Goal: Task Accomplishment & Management: Use online tool/utility

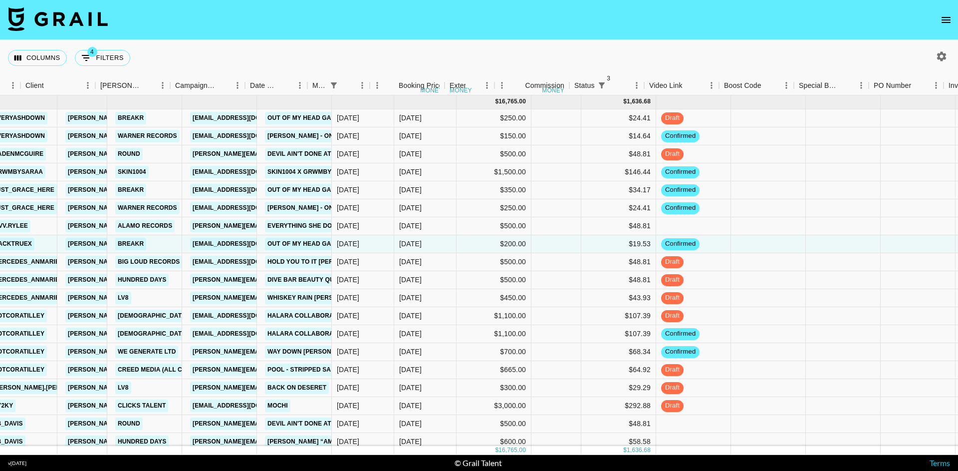
scroll to position [0, 379]
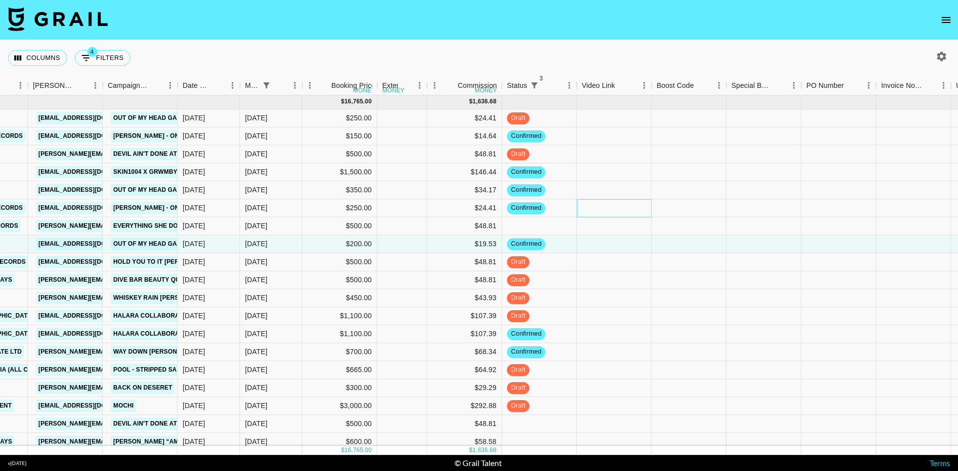
click at [605, 205] on div at bounding box center [614, 208] width 75 height 18
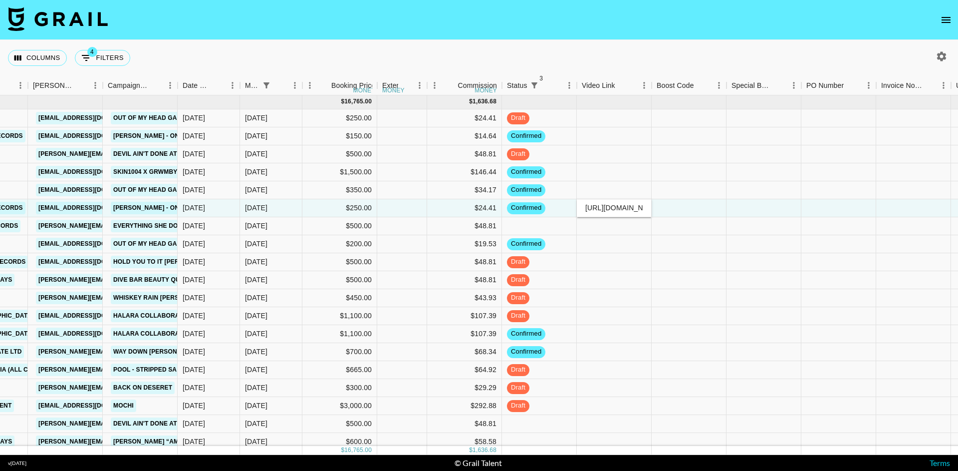
type input "[URL][DOMAIN_NAME]"
click at [671, 210] on div at bounding box center [689, 208] width 75 height 18
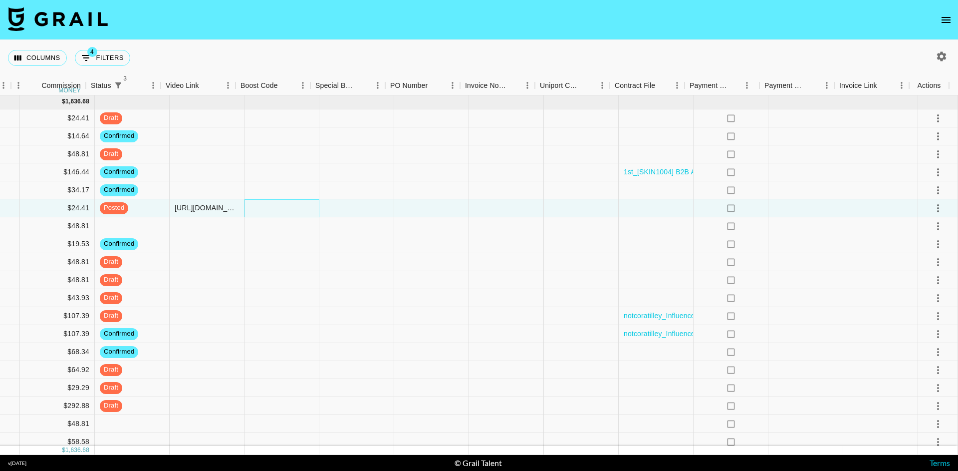
scroll to position [0, 794]
click at [938, 205] on button "select merge strategy" at bounding box center [938, 208] width 17 height 17
click at [922, 301] on div "Approve" at bounding box center [916, 301] width 30 height 12
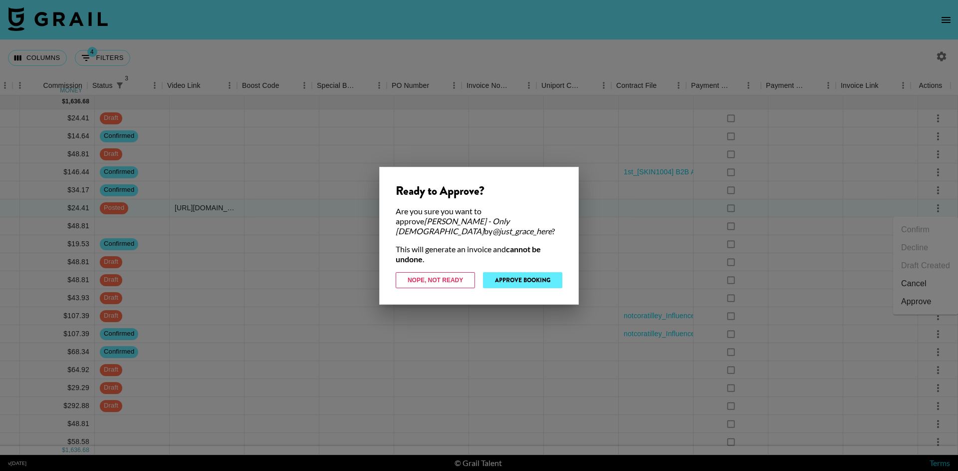
click at [545, 276] on button "Approve Booking" at bounding box center [522, 280] width 79 height 16
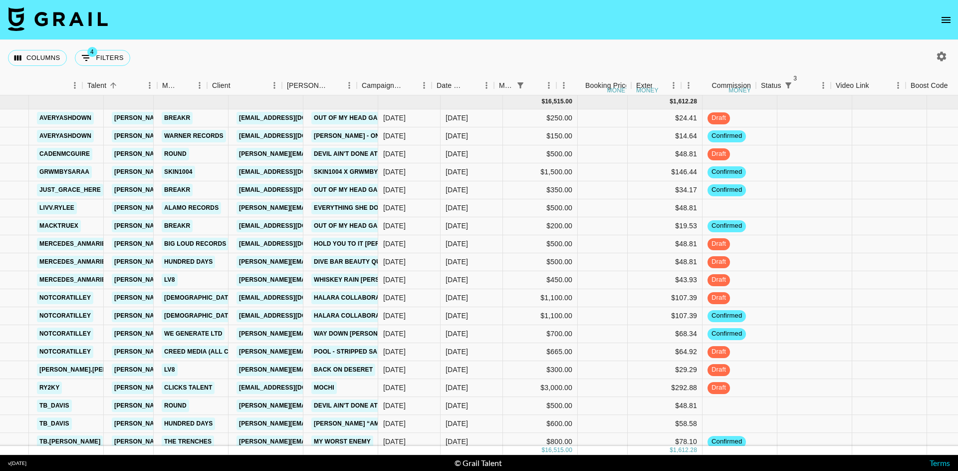
scroll to position [0, 331]
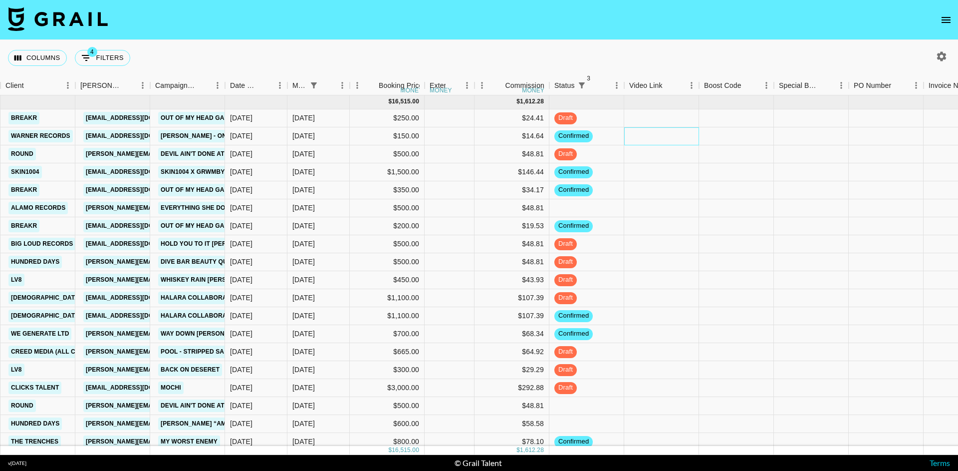
click at [657, 131] on div at bounding box center [661, 136] width 75 height 18
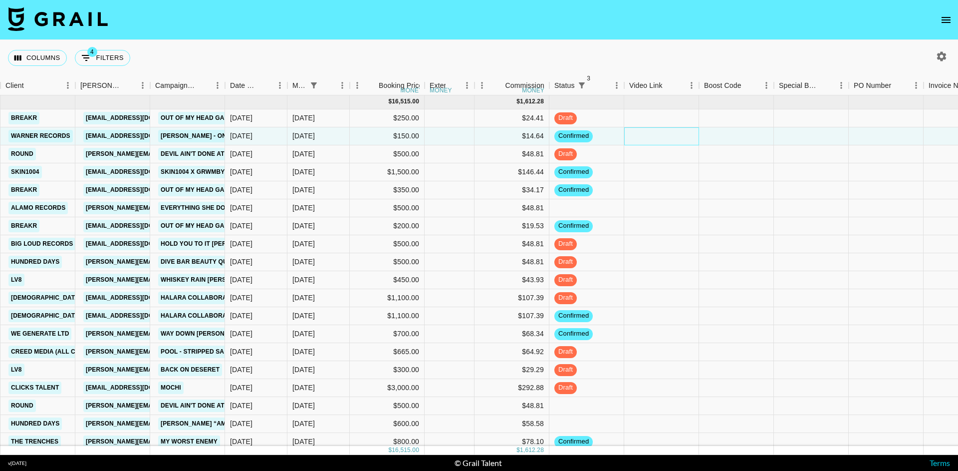
click at [657, 131] on div at bounding box center [661, 136] width 75 height 18
type input "[URL][DOMAIN_NAME]"
click at [722, 136] on div at bounding box center [736, 136] width 75 height 18
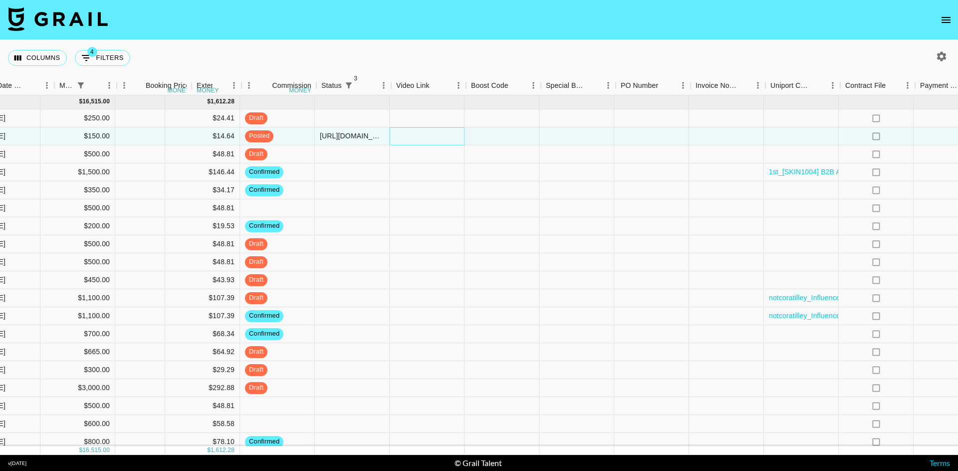
scroll to position [0, 794]
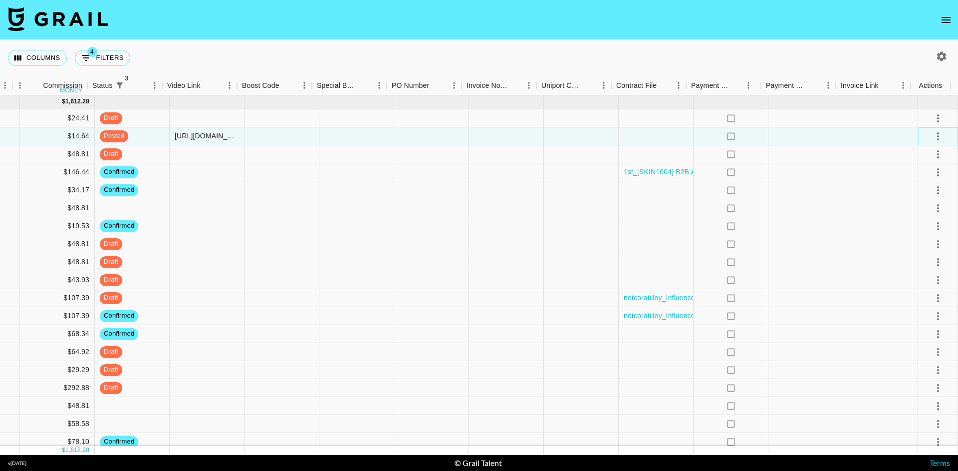
click at [932, 132] on icon "select merge strategy" at bounding box center [938, 136] width 12 height 12
click at [920, 226] on div "Approve" at bounding box center [916, 230] width 30 height 12
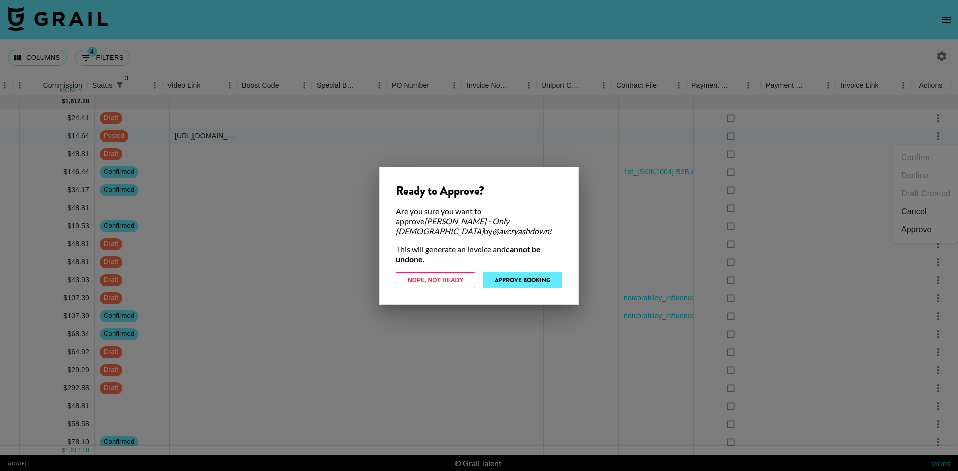
click at [526, 274] on button "Approve Booking" at bounding box center [522, 280] width 79 height 16
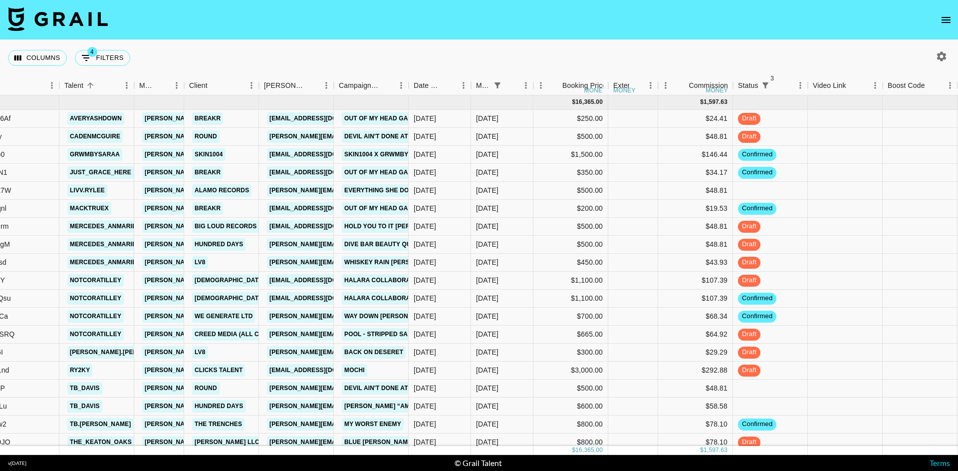
scroll to position [0, 148]
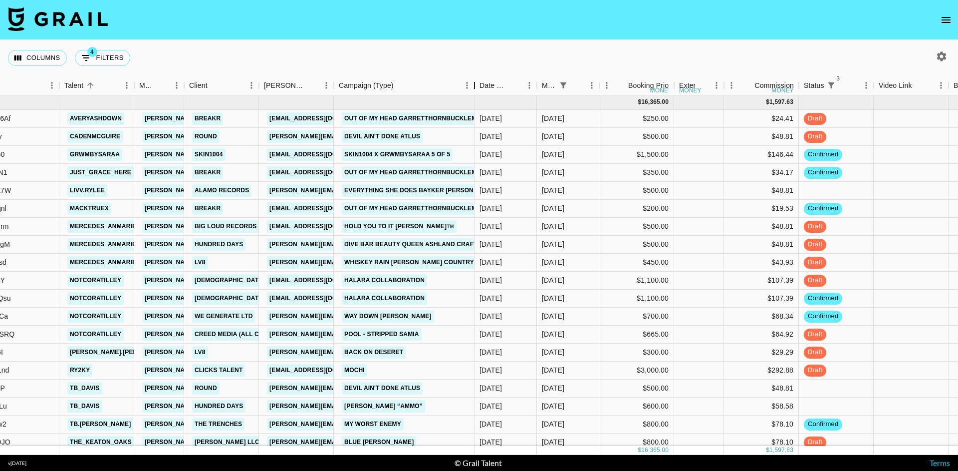
drag, startPoint x: 410, startPoint y: 90, endPoint x: 476, endPoint y: 86, distance: 66.0
click at [476, 86] on div "Campaign (Type)" at bounding box center [475, 85] width 12 height 19
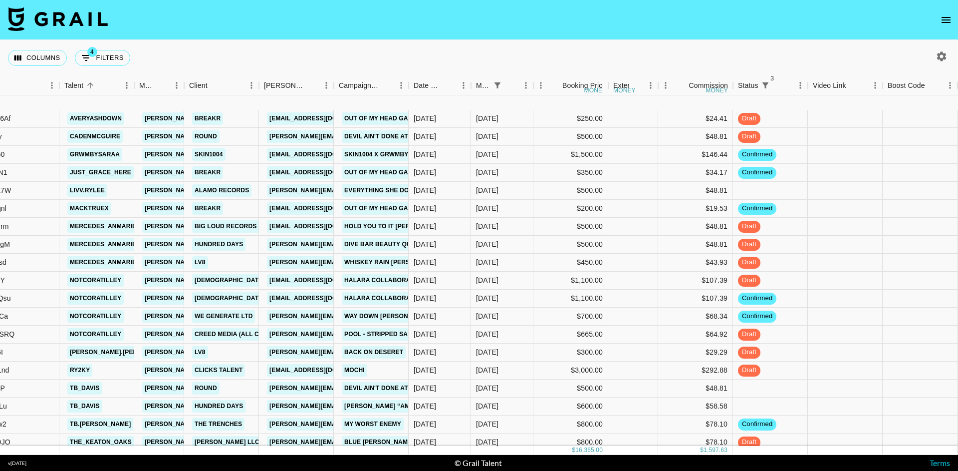
scroll to position [67, 148]
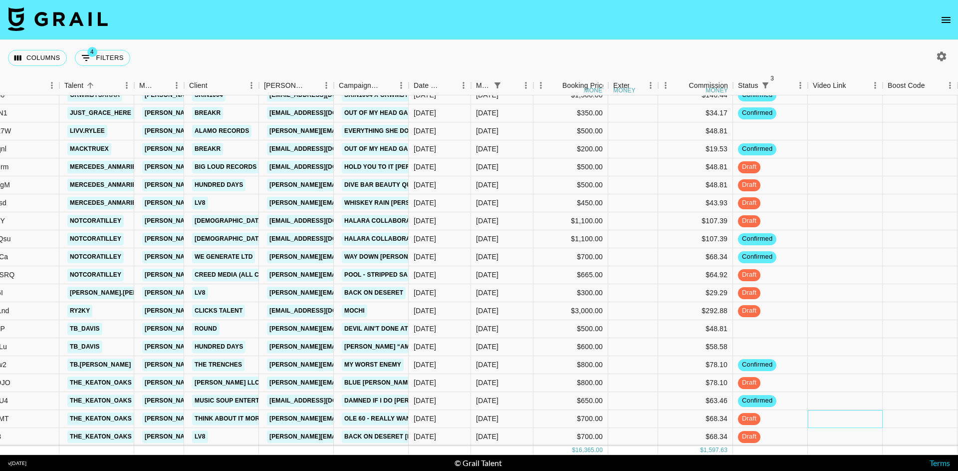
click at [842, 414] on div at bounding box center [845, 419] width 75 height 18
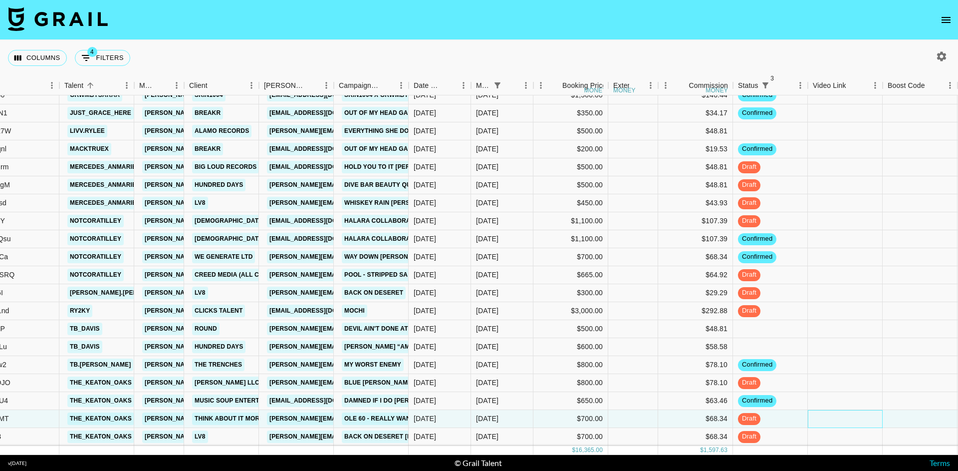
click at [842, 414] on div at bounding box center [845, 419] width 75 height 18
type input "[URL][DOMAIN_NAME]"
click at [843, 428] on div at bounding box center [845, 437] width 75 height 18
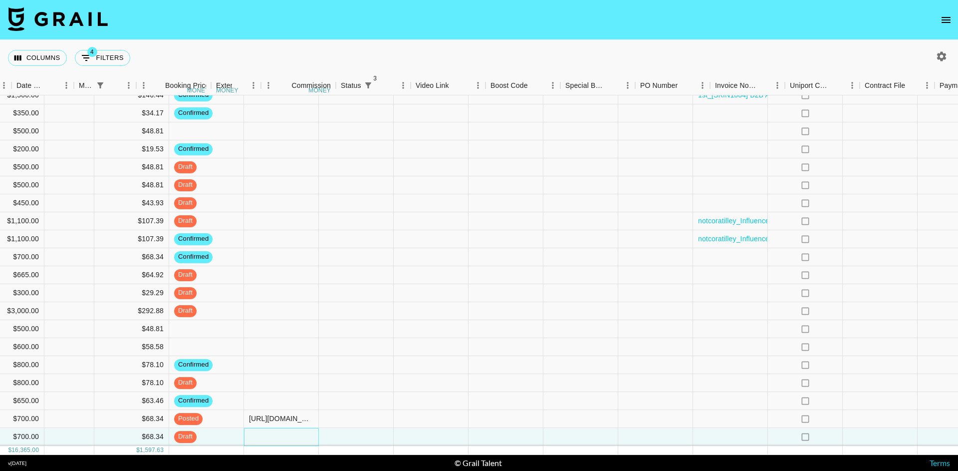
scroll to position [67, 722]
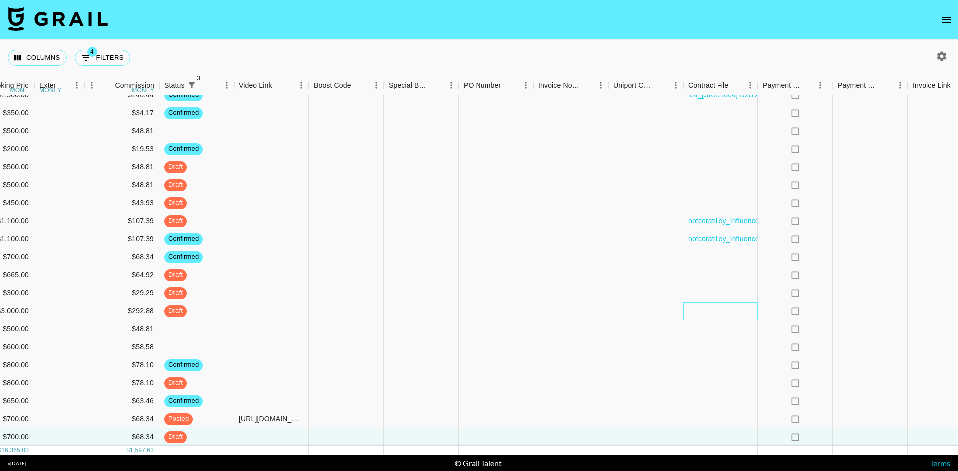
click at [697, 302] on div at bounding box center [720, 311] width 75 height 18
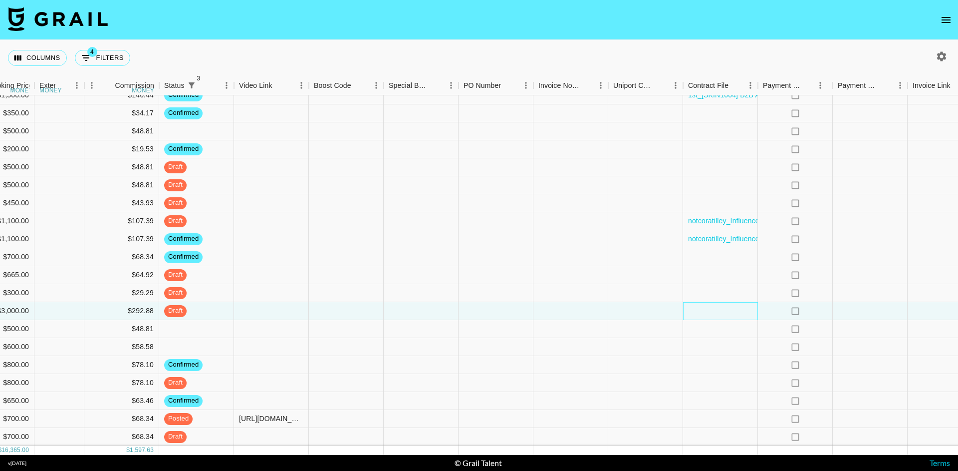
click at [697, 302] on div at bounding box center [720, 311] width 75 height 18
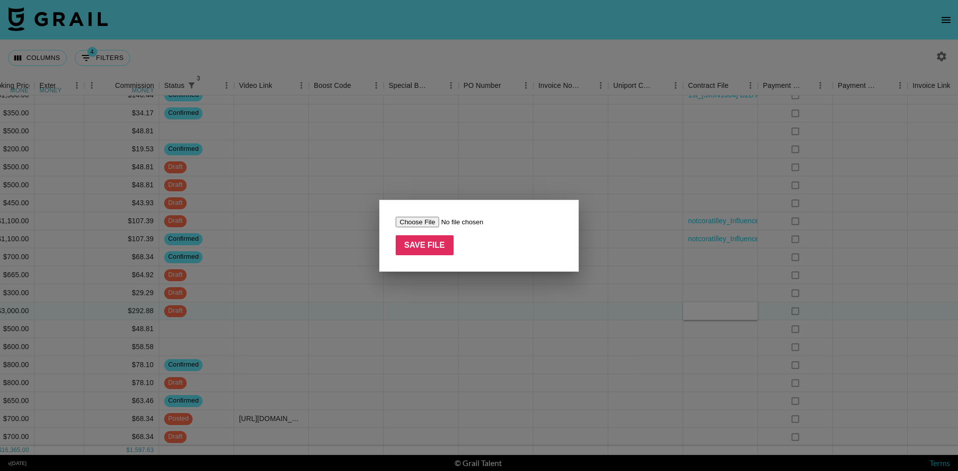
click at [424, 219] on input "file" at bounding box center [459, 222] width 126 height 10
type input "C:\fakepath\Influencer Service Agreement Clicks Talent B.V. - Influencer Rykky …"
click at [441, 245] on input "Save File" at bounding box center [425, 245] width 58 height 20
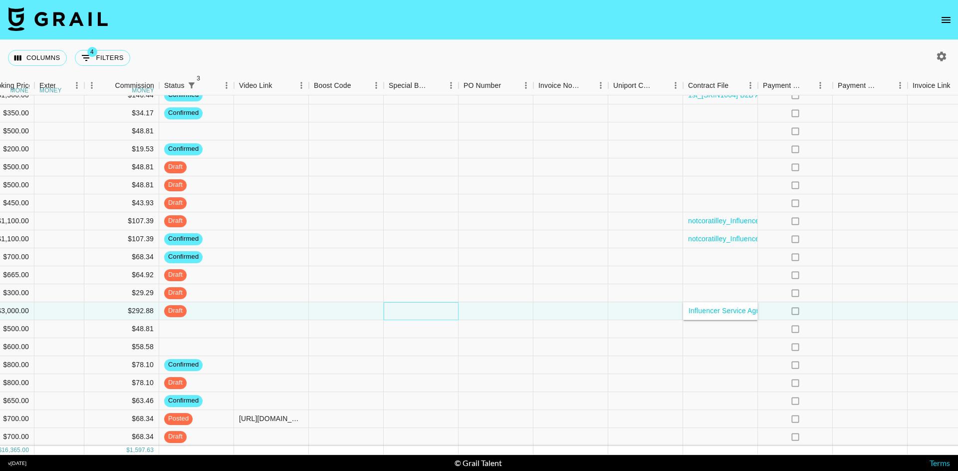
click at [444, 302] on div at bounding box center [421, 311] width 75 height 18
type input "downpayment"
click at [470, 307] on div at bounding box center [496, 311] width 75 height 18
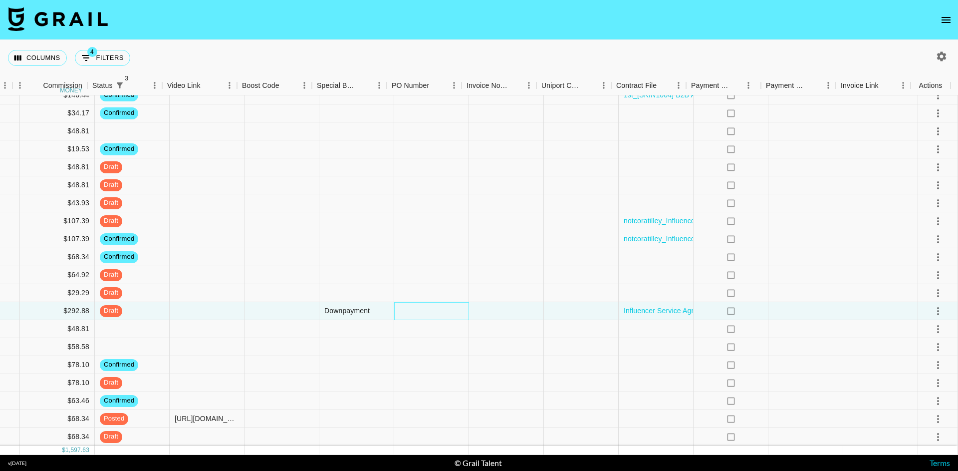
scroll to position [67, 794]
click at [932, 306] on icon "select merge strategy" at bounding box center [938, 311] width 12 height 12
click at [924, 393] on div "Approve" at bounding box center [916, 397] width 30 height 12
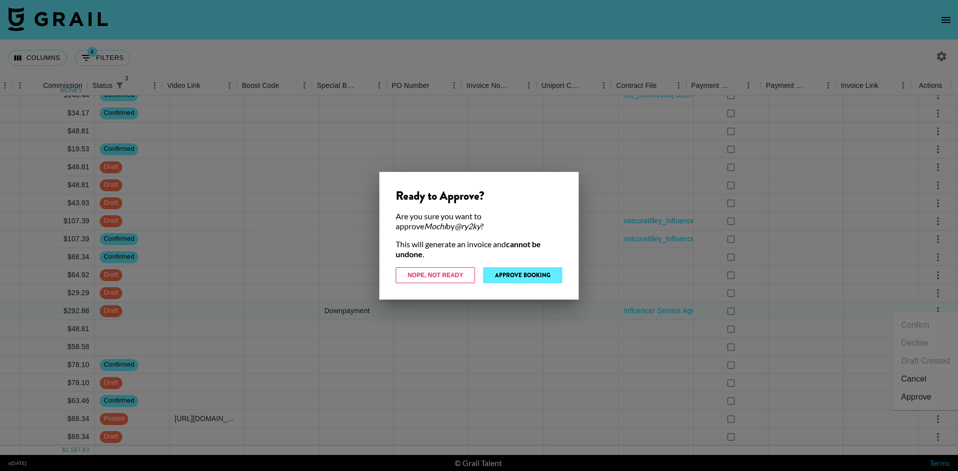
click at [548, 279] on button "Approve Booking" at bounding box center [522, 275] width 79 height 16
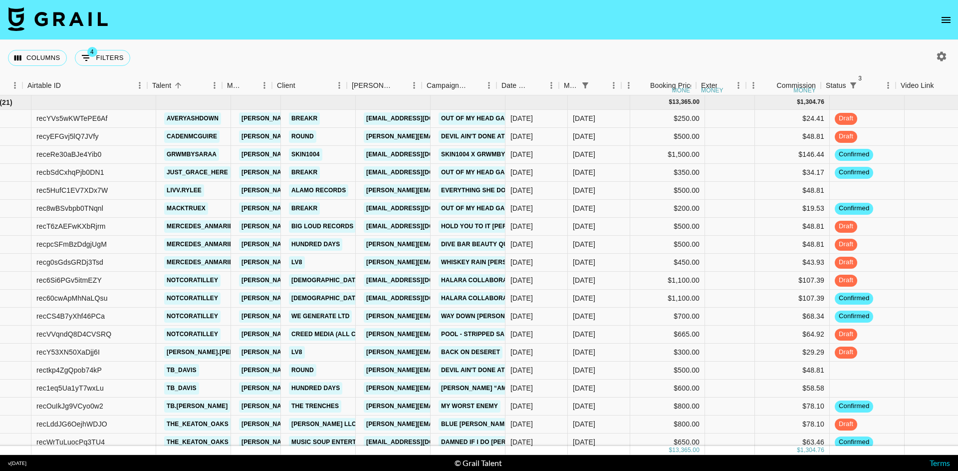
scroll to position [0, 73]
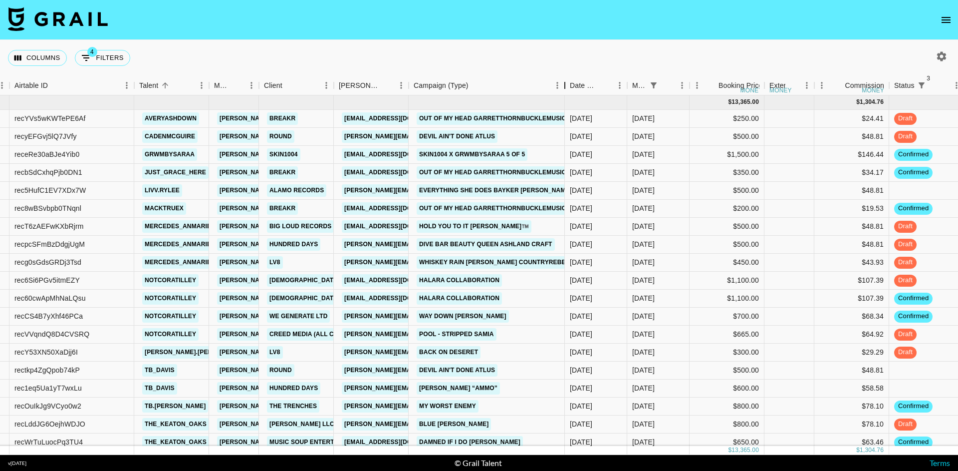
drag, startPoint x: 483, startPoint y: 86, endPoint x: 564, endPoint y: 87, distance: 81.4
click at [564, 87] on div "Campaign (Type)" at bounding box center [565, 85] width 12 height 19
click at [470, 23] on nav at bounding box center [479, 20] width 958 height 40
click at [106, 56] on button "4 Filters" at bounding box center [102, 58] width 55 height 16
select select "status"
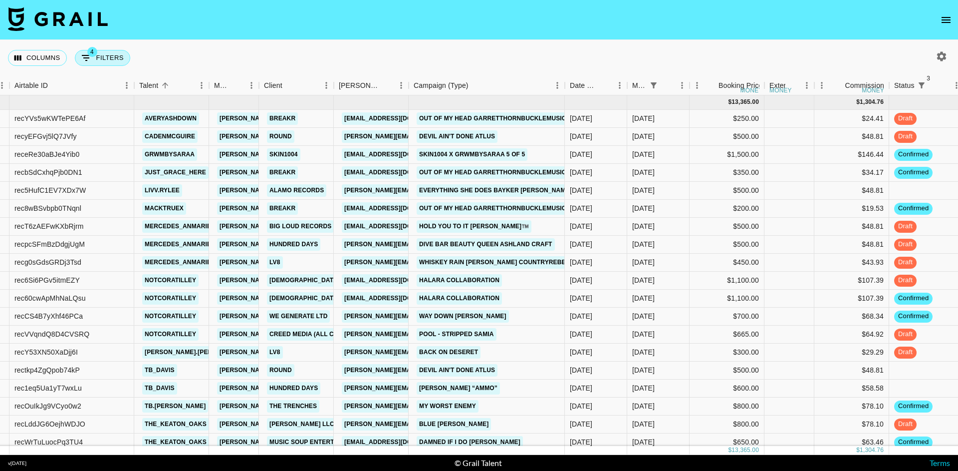
select select "not"
select select "cancelled"
select select "status"
select select "not"
select select "declined"
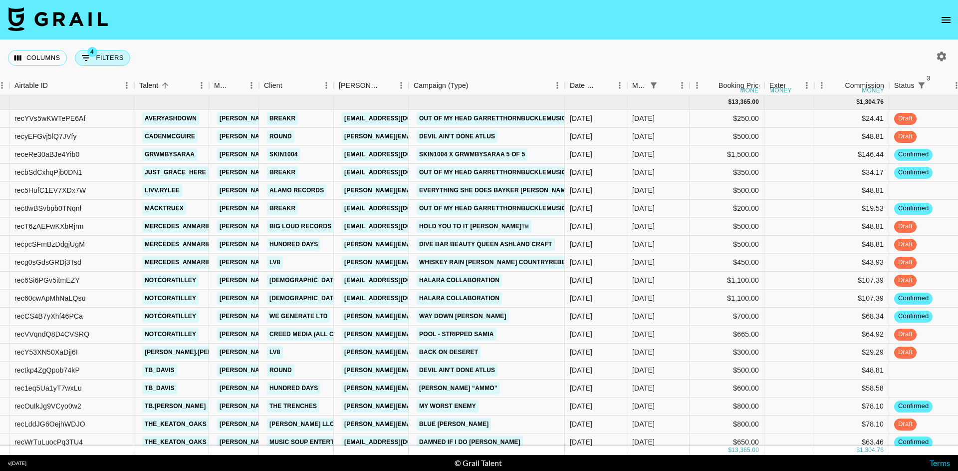
select select "status"
select select "not"
select select "approved"
select select "monthDue2"
select select "[DATE]"
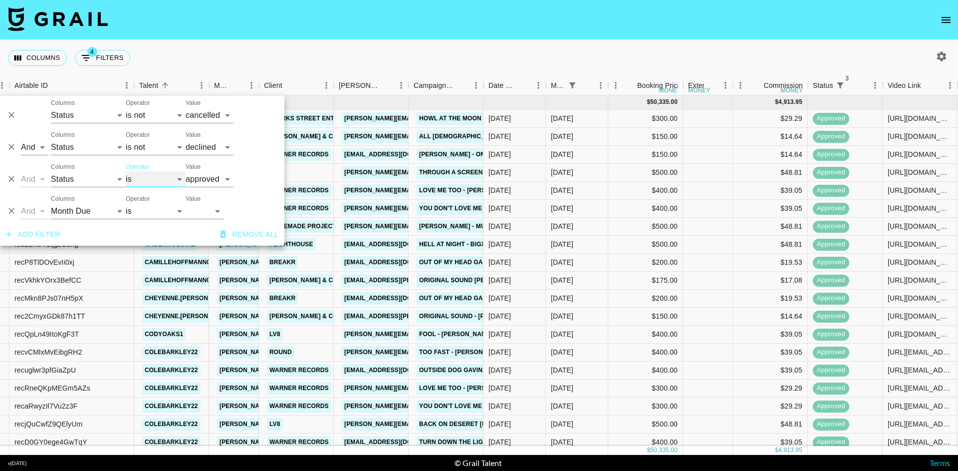
select select "not"
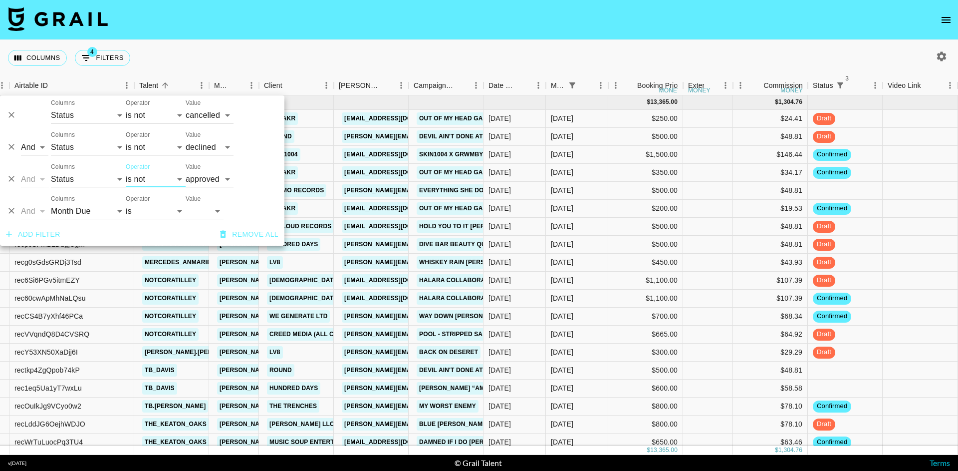
click at [251, 45] on div "Columns 4 Filters + Booking" at bounding box center [479, 58] width 958 height 36
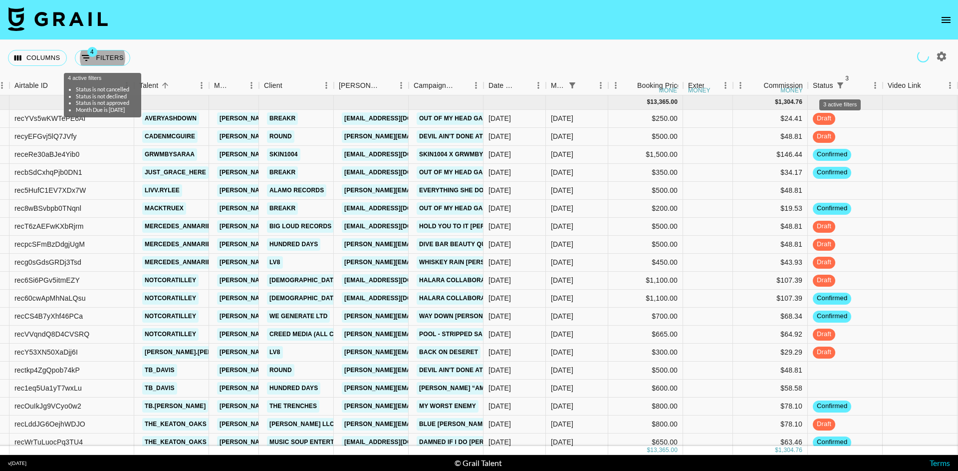
click at [944, 15] on icon "open drawer" at bounding box center [946, 20] width 12 height 12
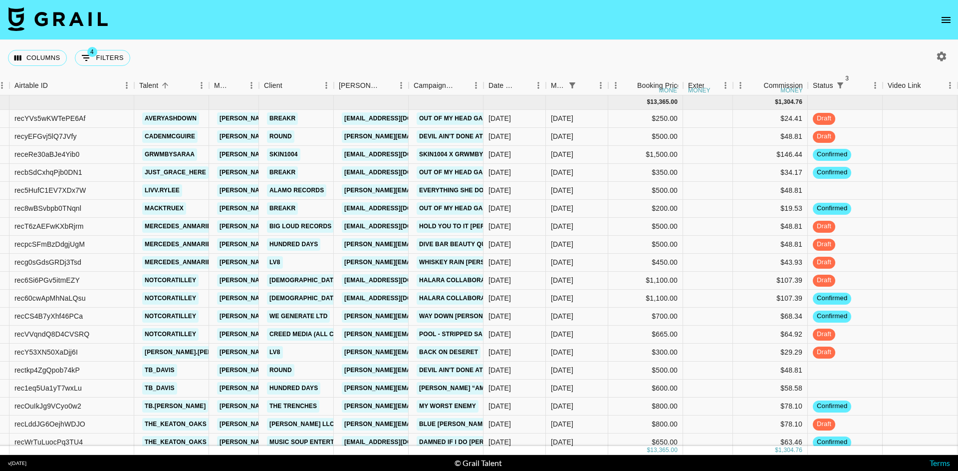
drag, startPoint x: 855, startPoint y: 66, endPoint x: 852, endPoint y: 100, distance: 34.6
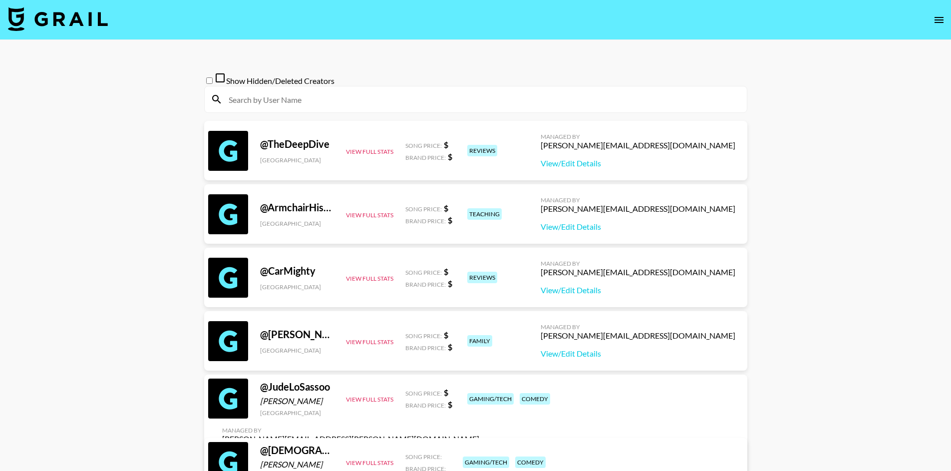
click at [367, 107] on input at bounding box center [482, 99] width 518 height 16
paste input "darianrhodess"
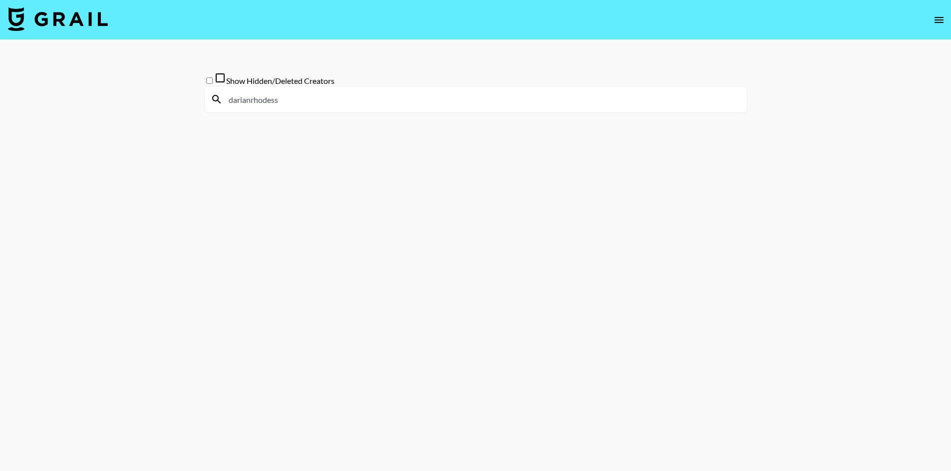
drag, startPoint x: 363, startPoint y: 107, endPoint x: 231, endPoint y: 103, distance: 131.8
click at [231, 103] on input "darianrhodess" at bounding box center [482, 99] width 518 height 16
type input "d"
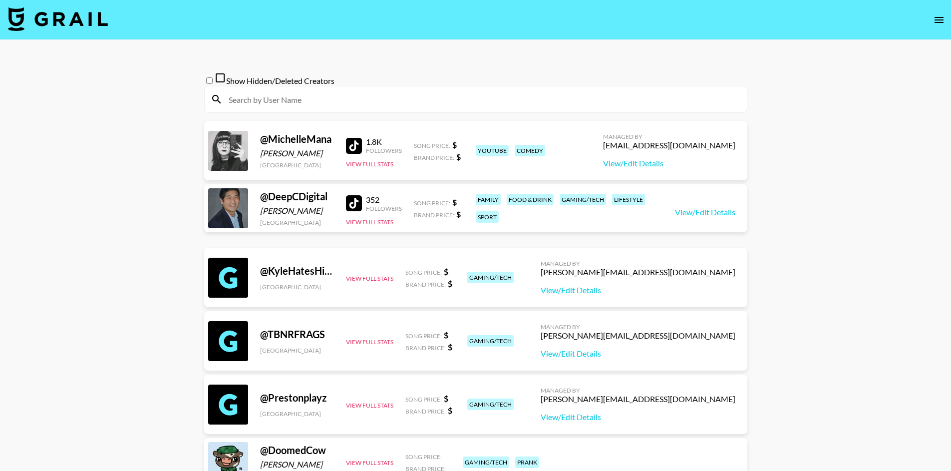
click at [82, 21] on img at bounding box center [58, 19] width 100 height 24
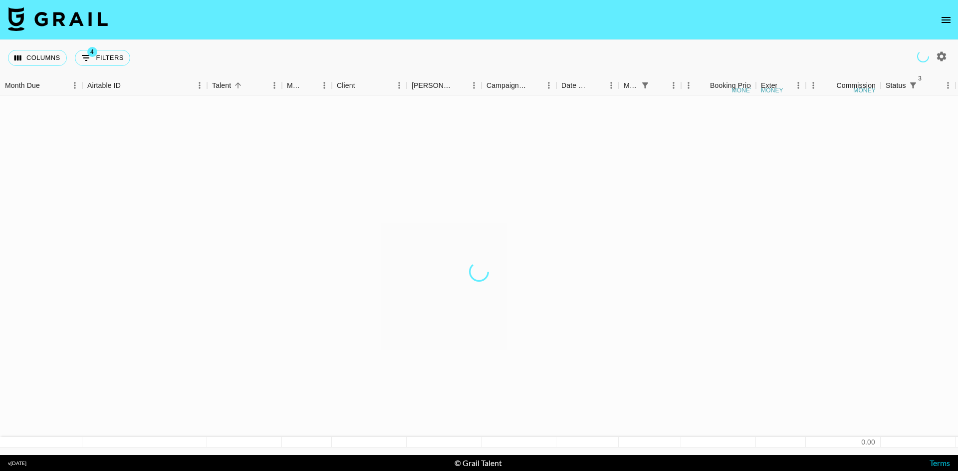
click at [84, 15] on img at bounding box center [58, 19] width 100 height 24
click at [27, 16] on img at bounding box center [58, 19] width 100 height 24
click at [20, 16] on img at bounding box center [58, 19] width 100 height 24
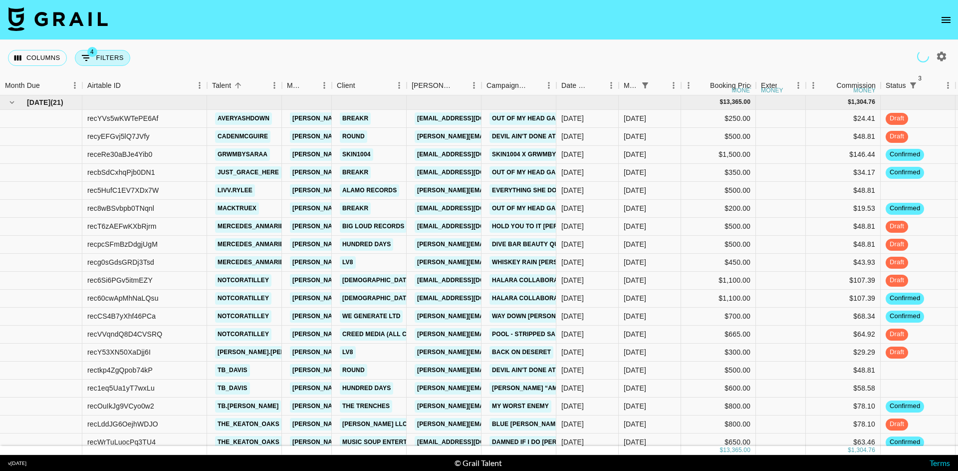
click at [105, 58] on button "4 Filters" at bounding box center [102, 58] width 55 height 16
select select "status"
select select "not"
select select "cancelled"
select select "status"
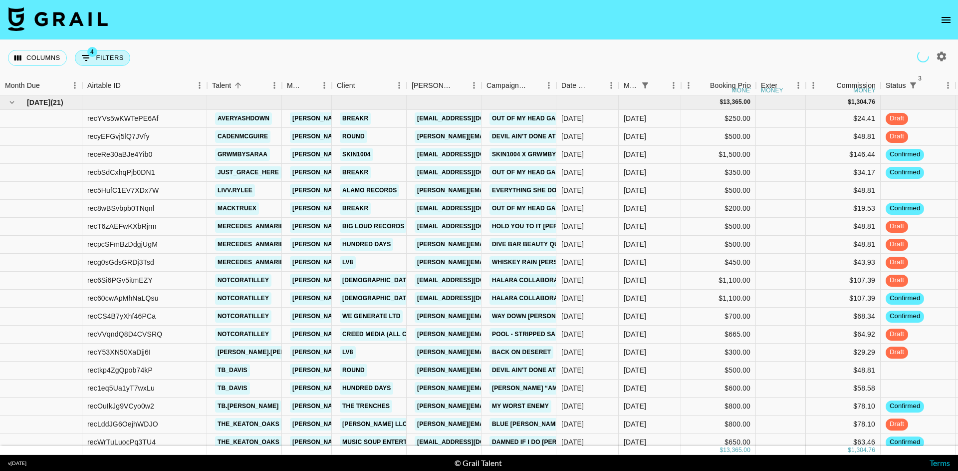
select select "not"
select select "declined"
select select "status"
select select "not"
select select "approved"
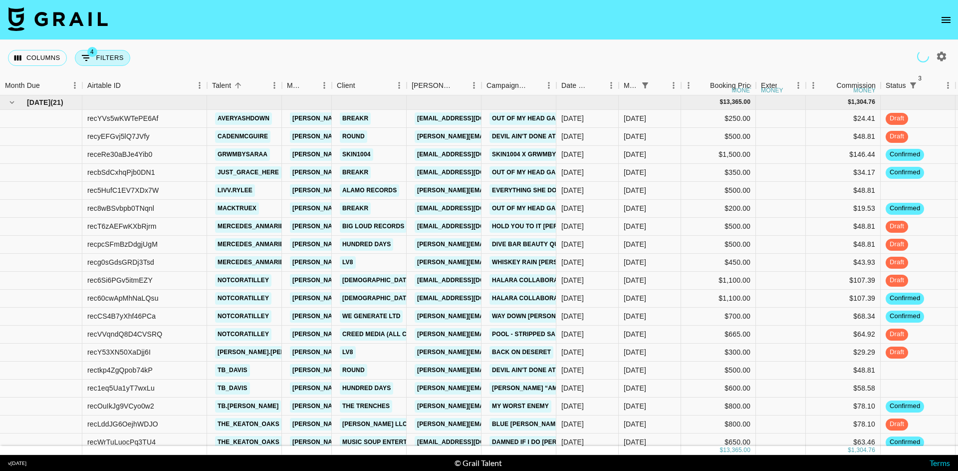
select select "monthDue2"
select select "[DATE]"
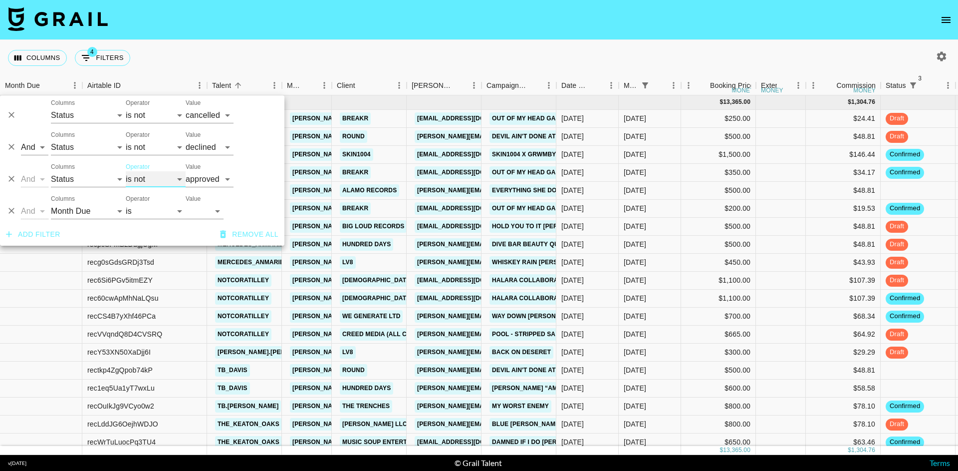
select select "is"
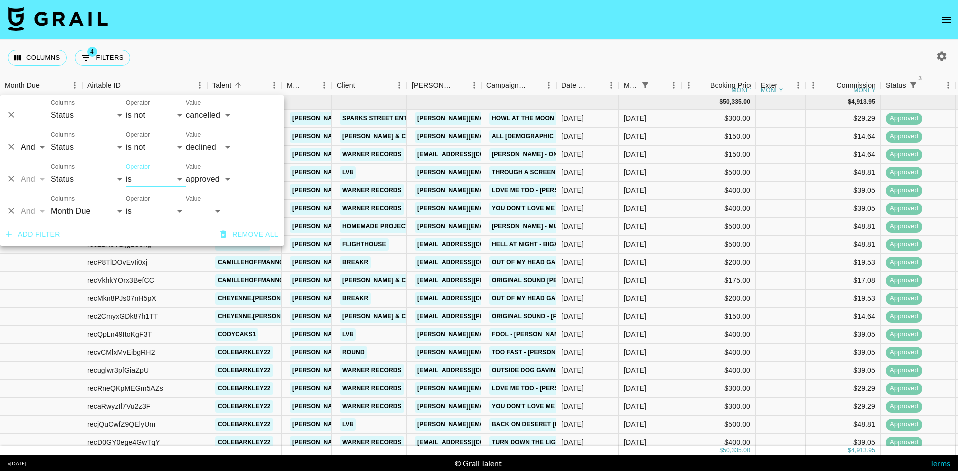
click at [238, 28] on nav at bounding box center [479, 20] width 958 height 40
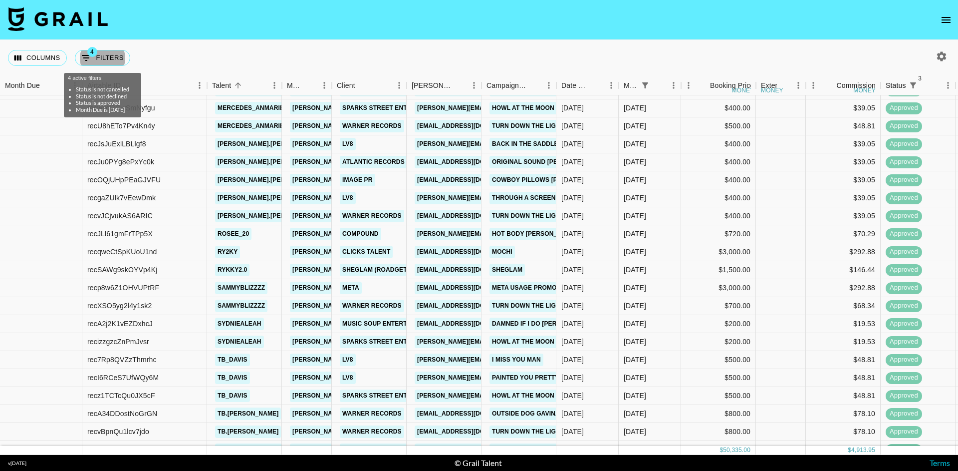
scroll to position [986, 0]
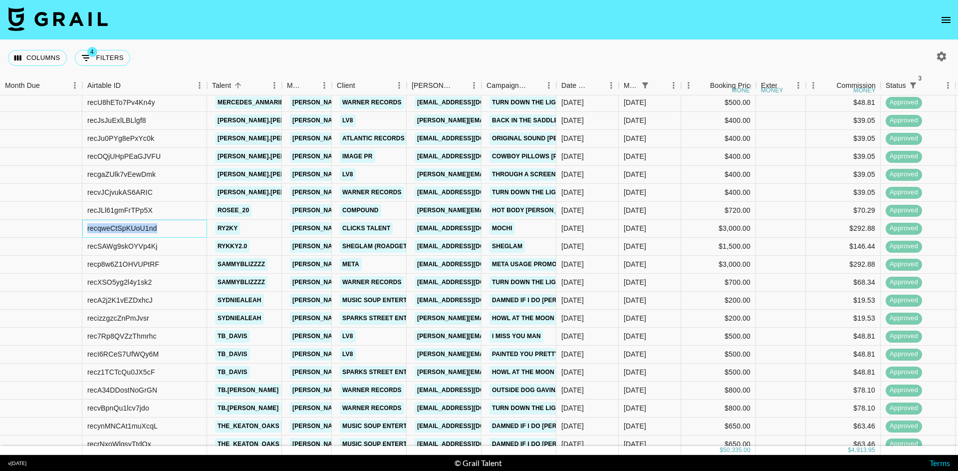
drag, startPoint x: 192, startPoint y: 230, endPoint x: 87, endPoint y: 229, distance: 104.8
click at [87, 229] on div "recqweCtSpKUoU1nd" at bounding box center [144, 229] width 125 height 18
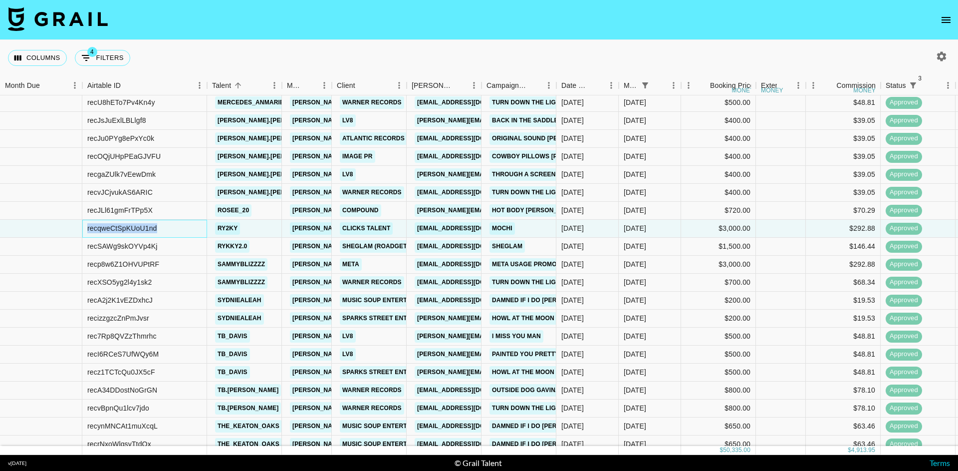
copy div "recqweCtSpKUoU1nd"
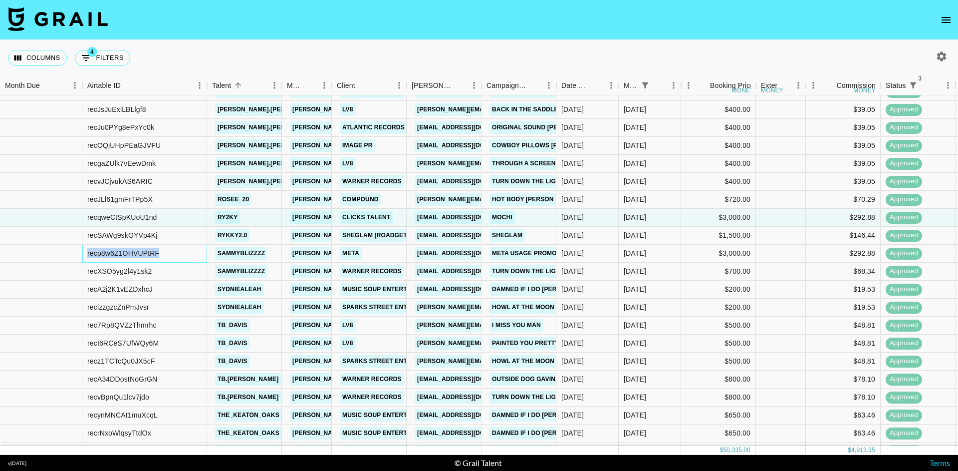
drag, startPoint x: 183, startPoint y: 252, endPoint x: 87, endPoint y: 251, distance: 95.3
click at [87, 251] on div "recp8w6Z1OHVUPtRF" at bounding box center [144, 254] width 125 height 18
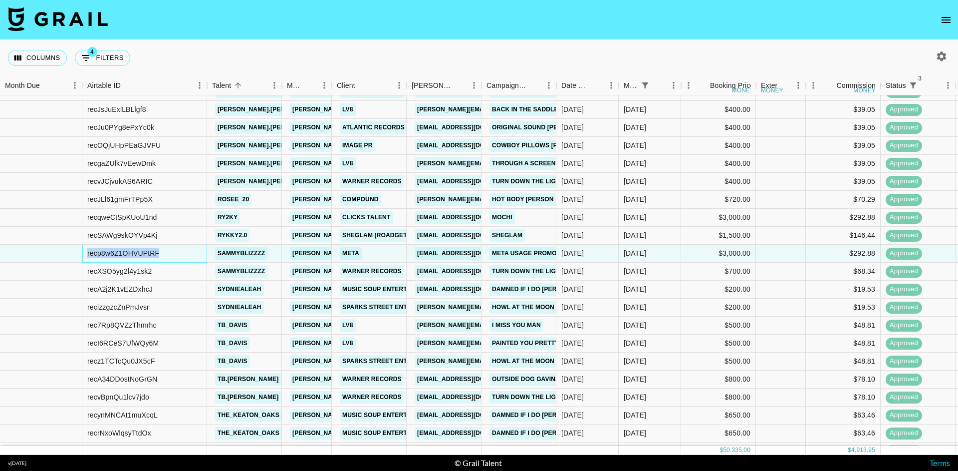
copy div "recp8w6Z1OHVUPtRF"
